Goal: Task Accomplishment & Management: Complete application form

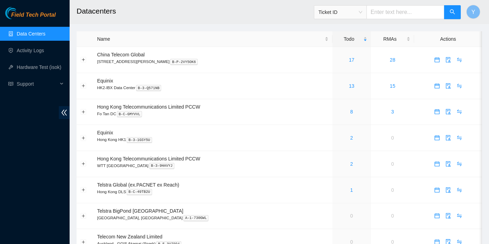
click at [2, 144] on div "Field Tech Portal Data Centers Activity Logs Hardware Test (isok) Support" at bounding box center [35, 125] width 70 height 237
click at [23, 48] on link "Activity Logs" at bounding box center [30, 51] width 27 height 6
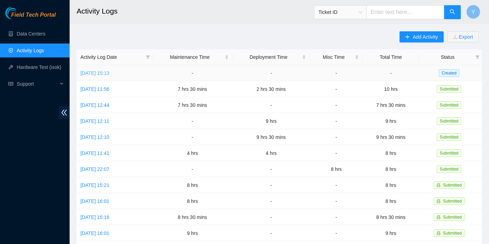
click at [109, 70] on link "[DATE] 15:13" at bounding box center [94, 73] width 29 height 6
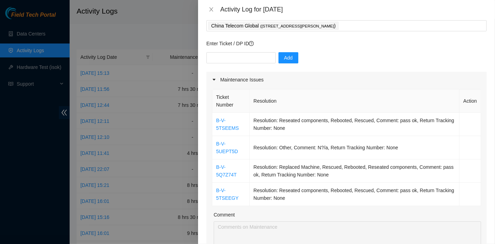
scroll to position [39, 0]
drag, startPoint x: 421, startPoint y: 91, endPoint x: 375, endPoint y: 92, distance: 47.0
click at [421, 91] on th "Resolution" at bounding box center [355, 101] width 210 height 23
click at [255, 64] on div "Add" at bounding box center [346, 62] width 280 height 19
click at [253, 60] on input "text" at bounding box center [240, 58] width 69 height 11
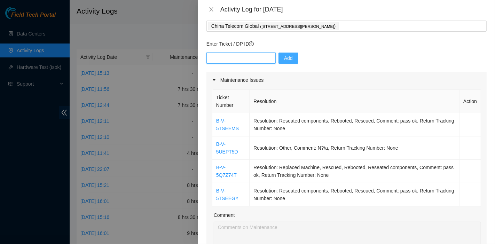
paste input "B-V-5TRFUR2"
type input "B-V-5TRFUR2"
click at [284, 58] on span "Add" at bounding box center [288, 58] width 9 height 8
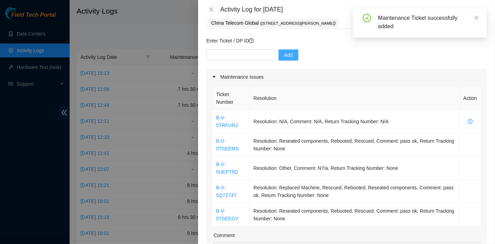
scroll to position [58, 0]
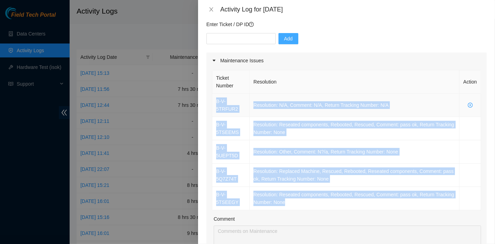
drag, startPoint x: 295, startPoint y: 204, endPoint x: 215, endPoint y: 103, distance: 129.3
click at [215, 103] on tbody "B-V-5TRFUR2 Resolution: N/A, Comment: N/A, Return Tracking Number: N/A B-V-5TSE…" at bounding box center [346, 152] width 269 height 117
copy tbody "B-V-5TRFUR2 Resolution: N/A, Comment: N/A, Return Tracking Number: N/A B-V-5TSE…"
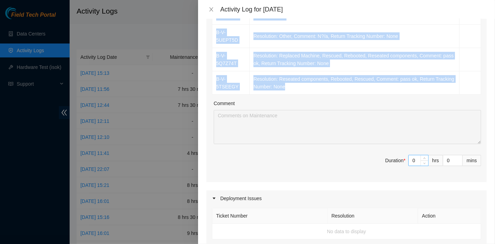
scroll to position [174, 0]
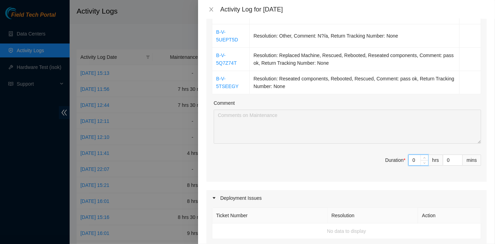
drag, startPoint x: 411, startPoint y: 155, endPoint x: 364, endPoint y: 155, distance: 47.0
click at [364, 155] on span "Duration * 0 hrs 0 mins" at bounding box center [346, 164] width 269 height 19
type input "7"
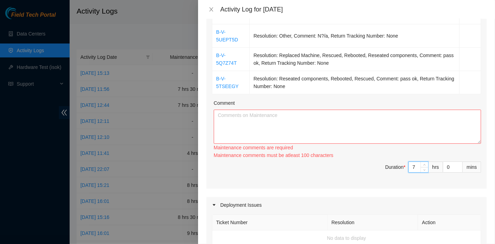
type input "7"
click at [333, 119] on textarea "Comment" at bounding box center [347, 127] width 267 height 34
paste textarea "B-V-5TRFUR2 Resolution: N/A, Comment: N/A, Return Tracking Number: N/A B-V-5TSE…"
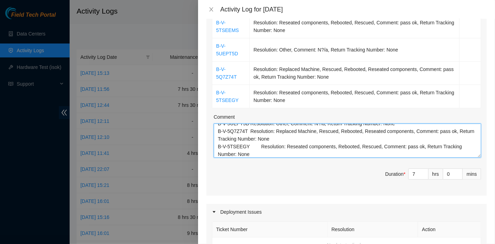
scroll to position [173, 0]
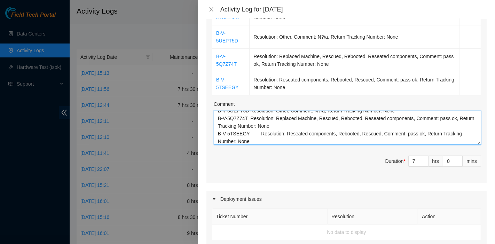
click at [402, 143] on textarea "B-V-5TRFUR2 Resolution: N/A, Comment: N/A, Return Tracking Number: N/A B-V-5TSE…" at bounding box center [347, 128] width 267 height 34
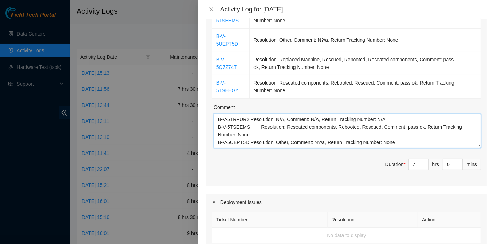
scroll to position [169, 0]
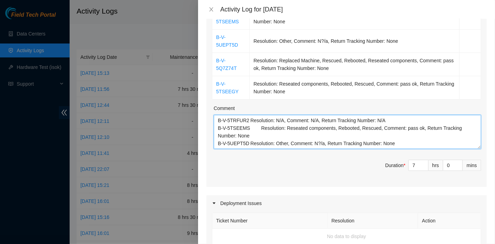
click at [219, 119] on textarea "B-V-5TRFUR2 Resolution: N/A, Comment: N/A, Return Tracking Number: N/A B-V-5TSE…" at bounding box center [347, 132] width 267 height 34
click at [249, 137] on textarea "B-V-5TRFUR2 Resolution: N/A, Comment: N/A, Return Tracking Number: N/A B-V-5TSE…" at bounding box center [347, 132] width 267 height 34
paste textarea "B-V-5OZUA0I"
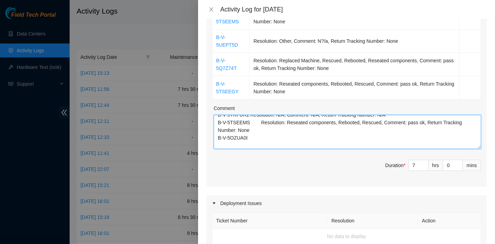
click at [378, 139] on textarea "B-V-5TRFUR2 Resolution: N/A, Comment: N/A, Return Tracking Number: N/A B-V-5TSE…" at bounding box center [347, 132] width 267 height 34
paste textarea "B-W-12C4ND7 Resolution: Replaced disk, Rescued, Rebooted, Reseated components, …"
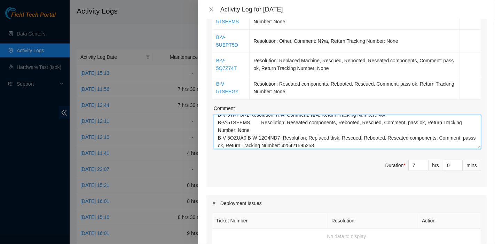
click at [246, 139] on textarea "B-V-5TRFUR2 Resolution: N/A, Comment: N/A, Return Tracking Number: N/A B-V-5TSE…" at bounding box center [347, 132] width 267 height 34
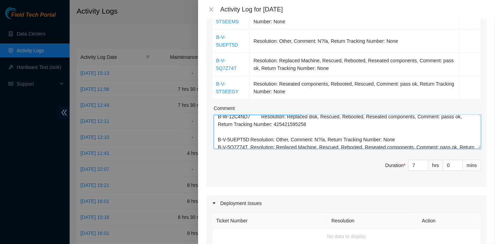
scroll to position [61, 0]
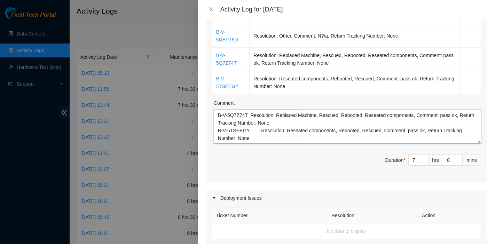
click at [265, 136] on textarea "B-V-5TRFUR2 Resolution: N/A, Comment: N/A, Return Tracking Number: N/A B-V-5TSE…" at bounding box center [347, 127] width 267 height 34
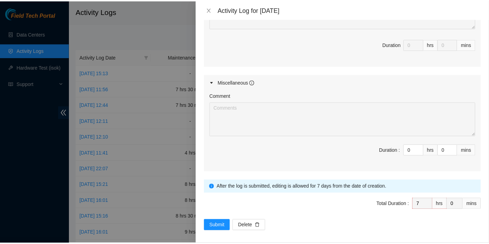
scroll to position [436, 0]
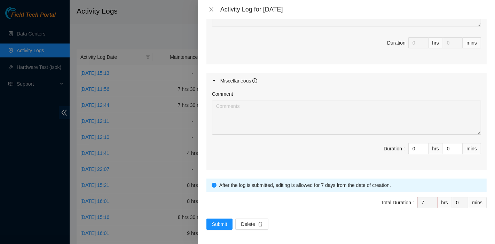
type textarea "B-V-5TRFUR2 Resolution: N/A, Comment: N/A, Return Tracking Number: N/A B-V-5TSE…"
click at [224, 226] on button "Submit" at bounding box center [219, 224] width 26 height 11
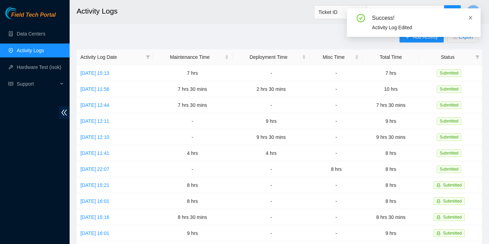
click at [472, 18] on icon "close" at bounding box center [470, 17] width 5 height 5
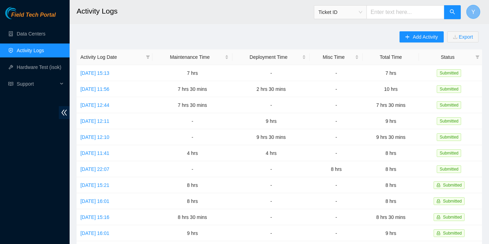
click at [472, 11] on span "Y" at bounding box center [474, 12] width 4 height 9
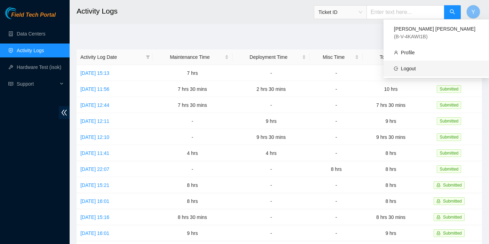
click at [416, 66] on link "Logout" at bounding box center [408, 69] width 15 height 6
